Goal: Information Seeking & Learning: Learn about a topic

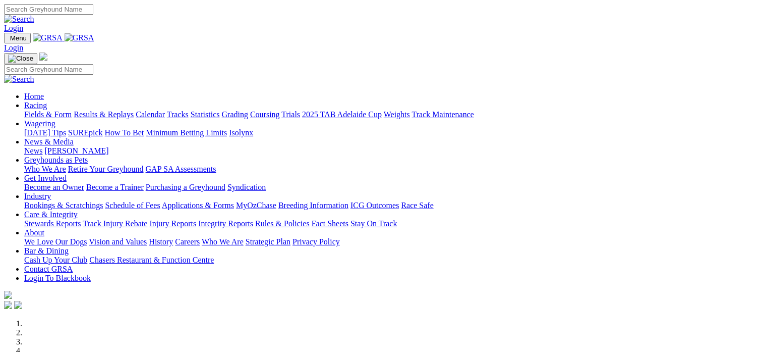
click at [220, 110] on link "Statistics" at bounding box center [205, 114] width 29 height 9
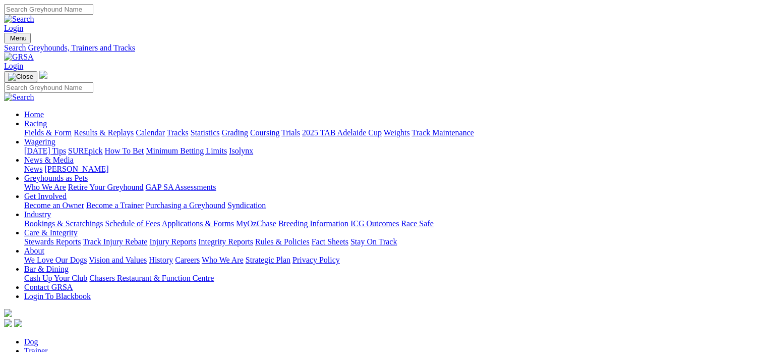
type input "elegant flint"
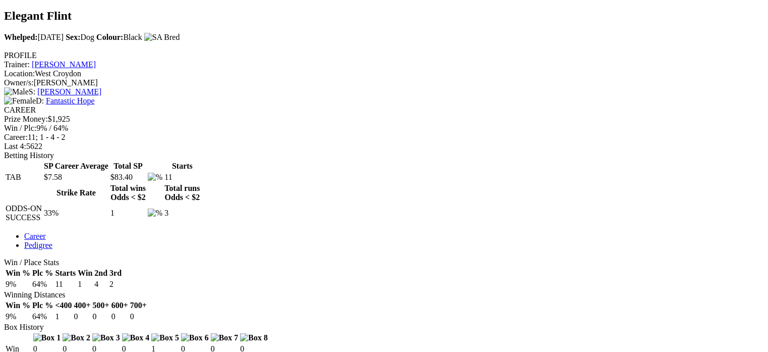
scroll to position [350, 0]
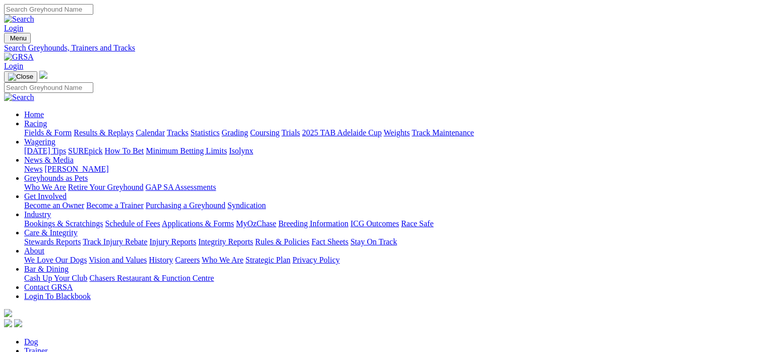
click at [51, 210] on link "Industry" at bounding box center [37, 214] width 27 height 9
click at [103, 219] on link "Bookings & Scratchings" at bounding box center [63, 223] width 79 height 9
click at [165, 128] on link "Calendar" at bounding box center [150, 132] width 29 height 9
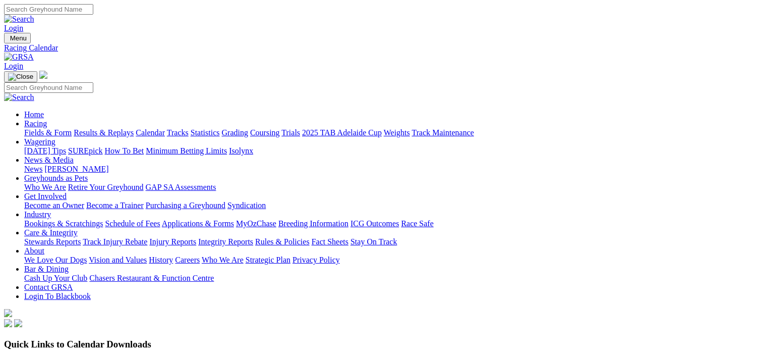
click at [103, 219] on link "Bookings & Scratchings" at bounding box center [63, 223] width 79 height 9
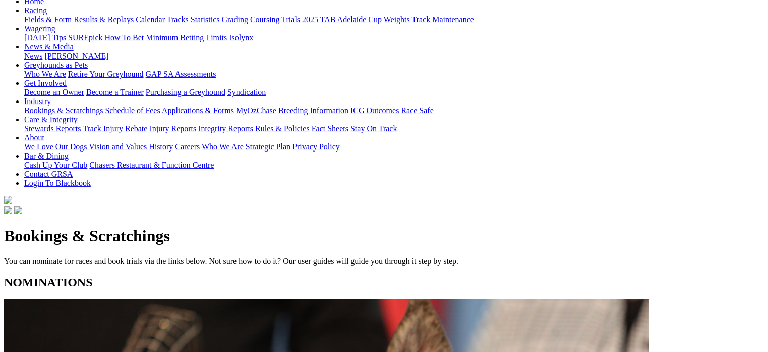
scroll to position [140, 0]
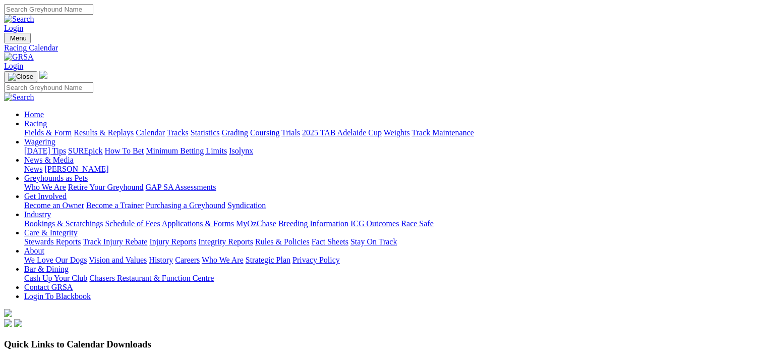
click at [165, 128] on link "Calendar" at bounding box center [150, 132] width 29 height 9
